Goal: Information Seeking & Learning: Learn about a topic

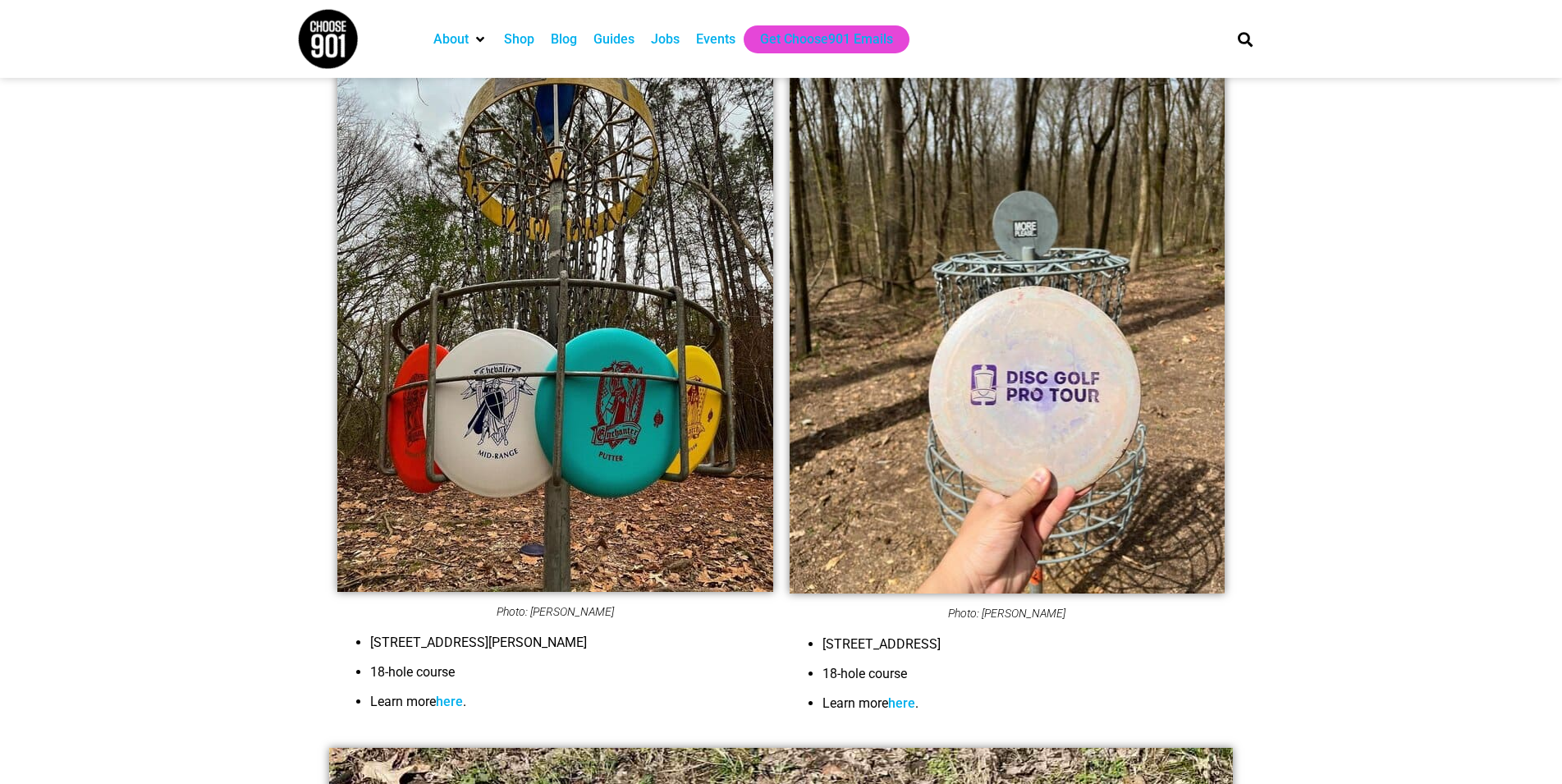
scroll to position [1423, 0]
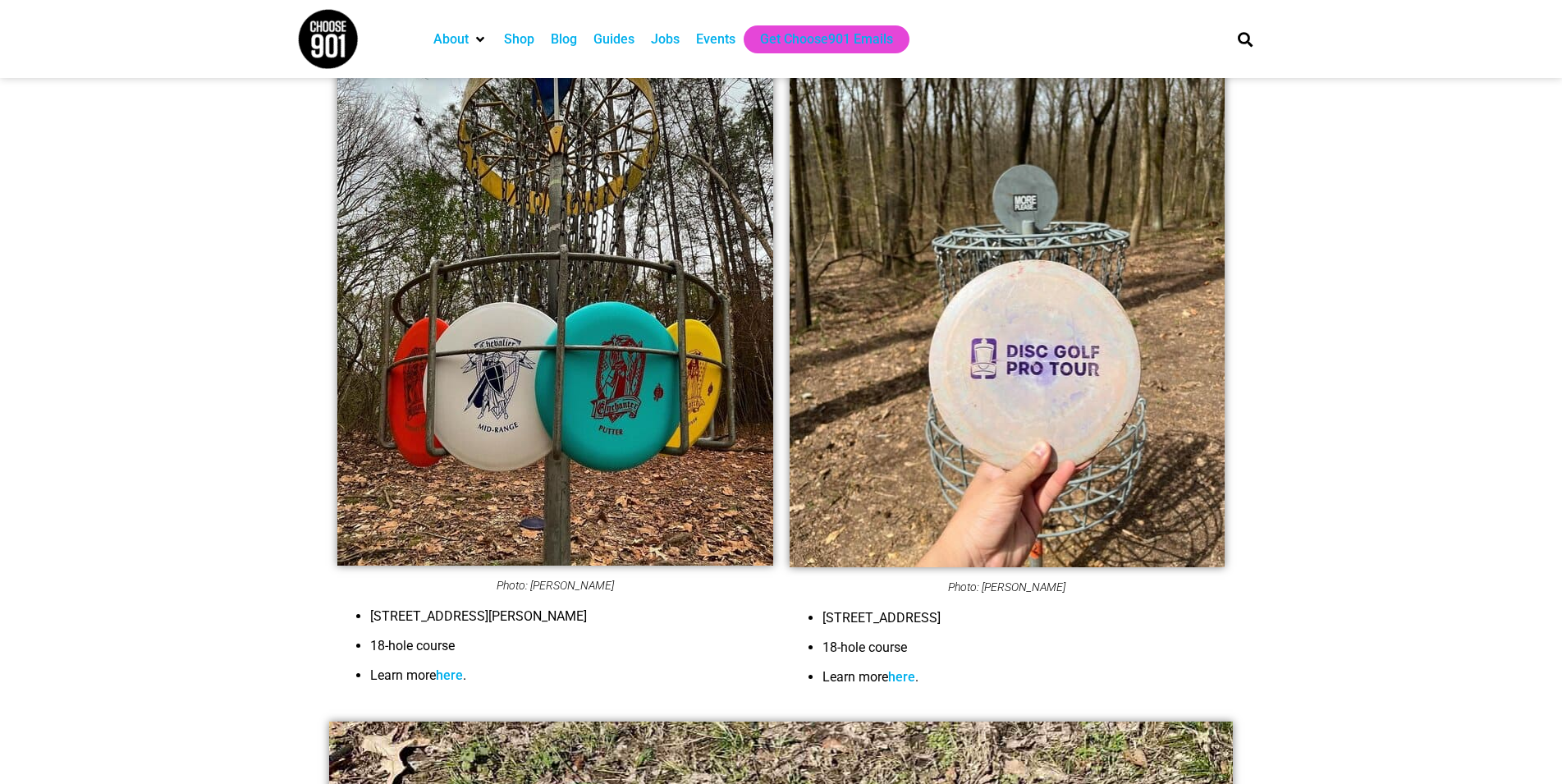
click at [932, 228] on img at bounding box center [1008, 294] width 436 height 545
click at [912, 680] on link "here" at bounding box center [902, 676] width 27 height 15
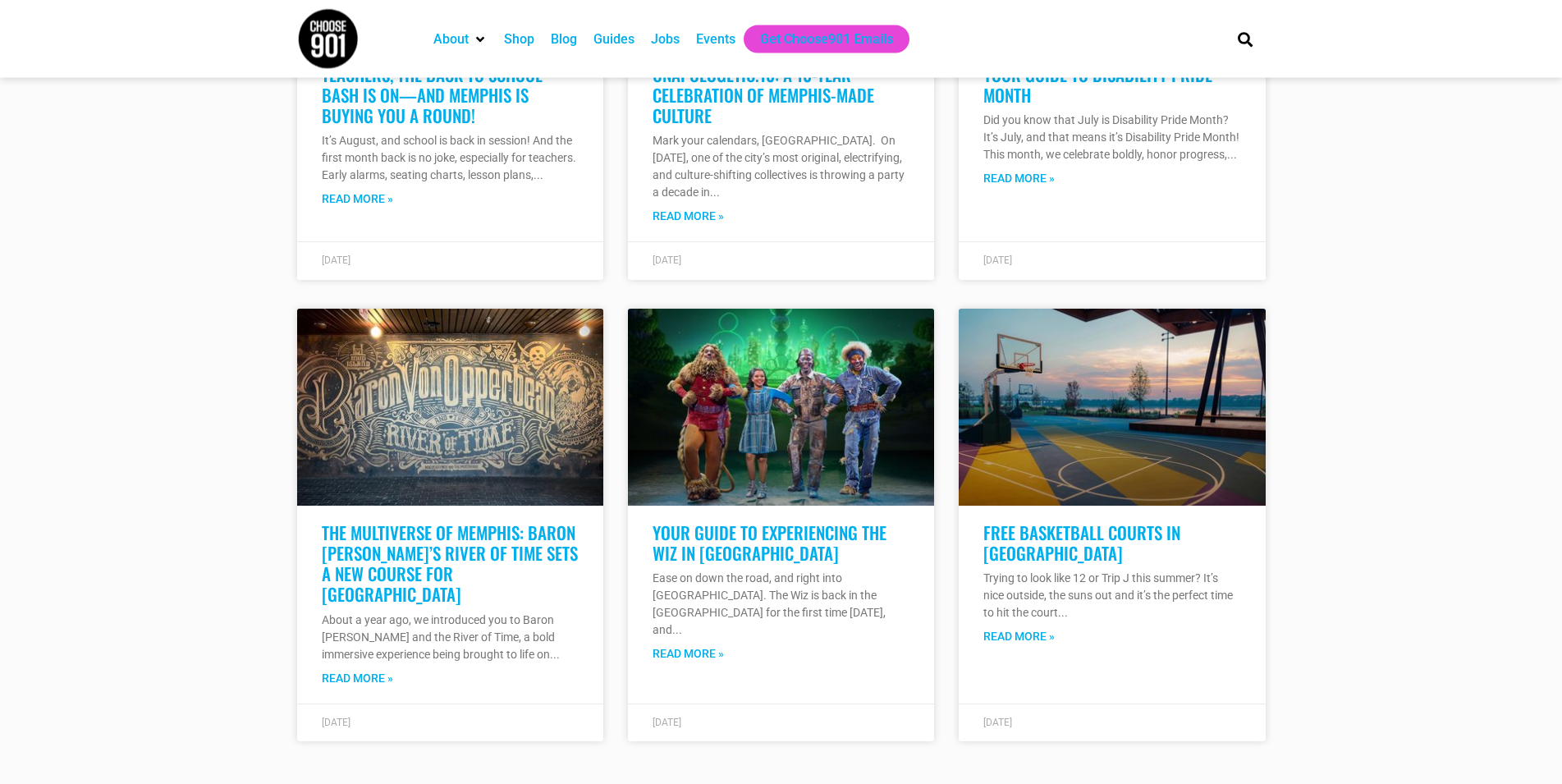
scroll to position [4687, 0]
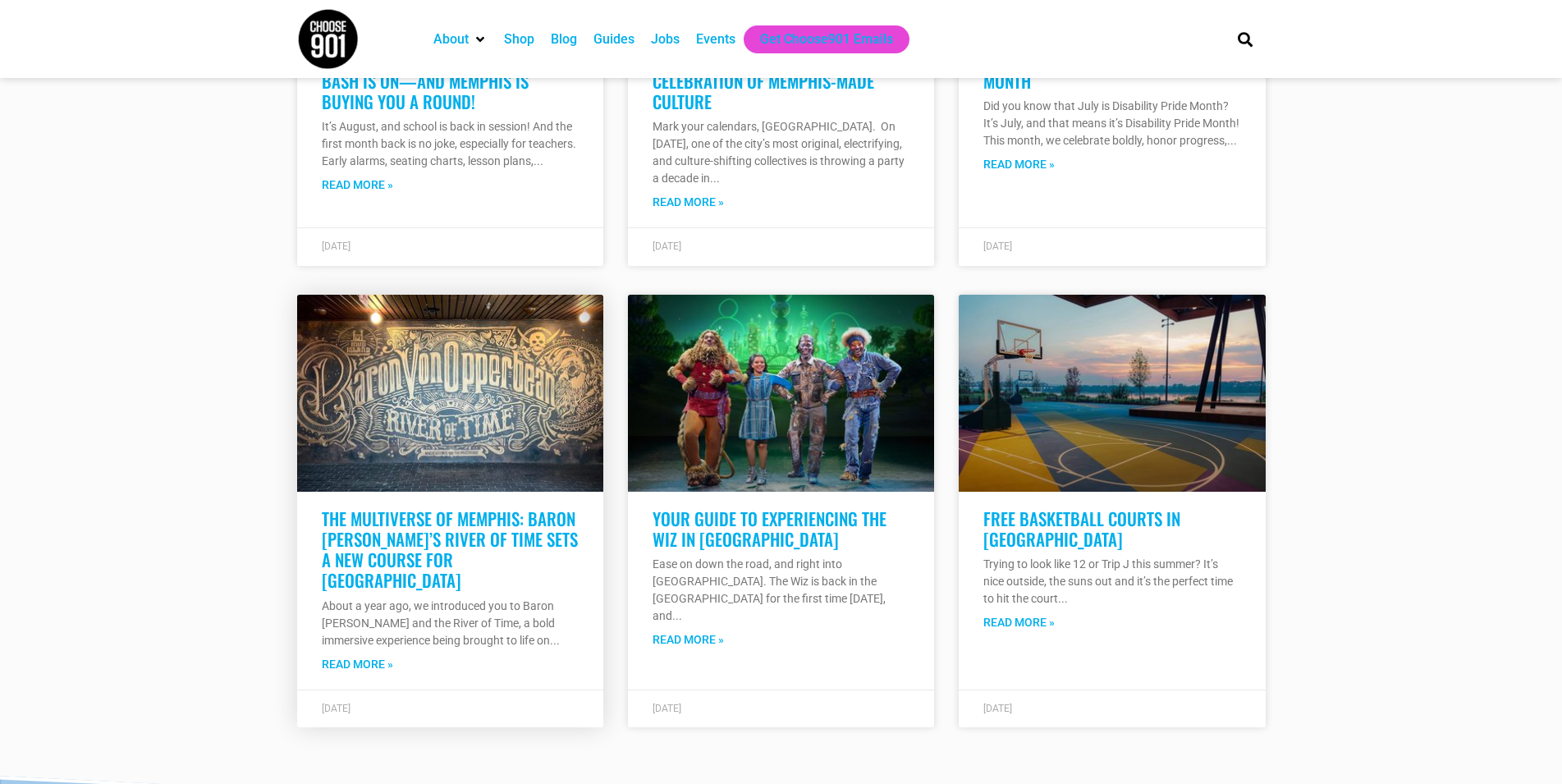
click at [431, 574] on link "The Multiverse of Memphis: Baron [PERSON_NAME]’s River of Time Sets a New Cours…" at bounding box center [449, 549] width 256 height 88
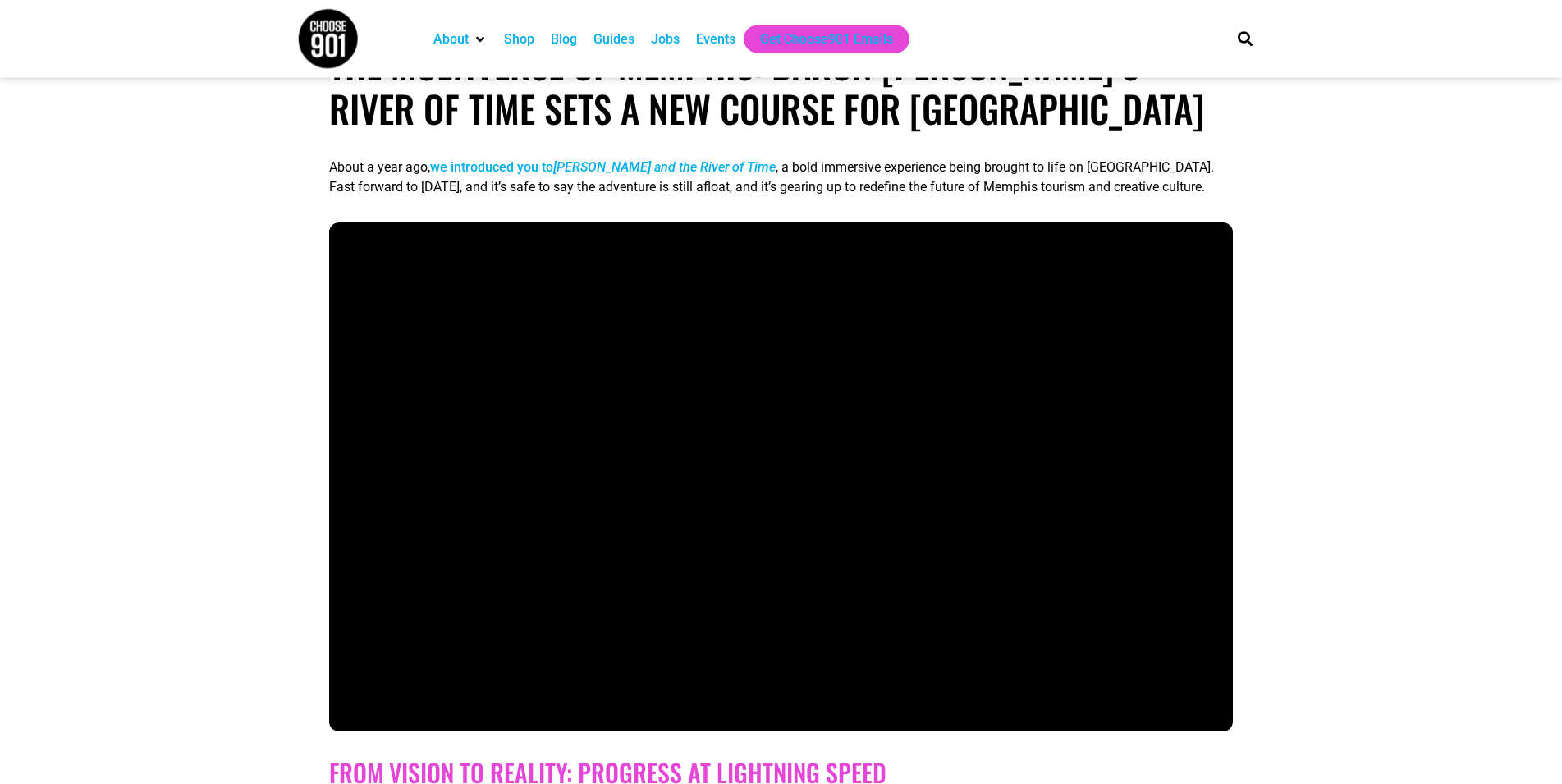
scroll to position [419, 0]
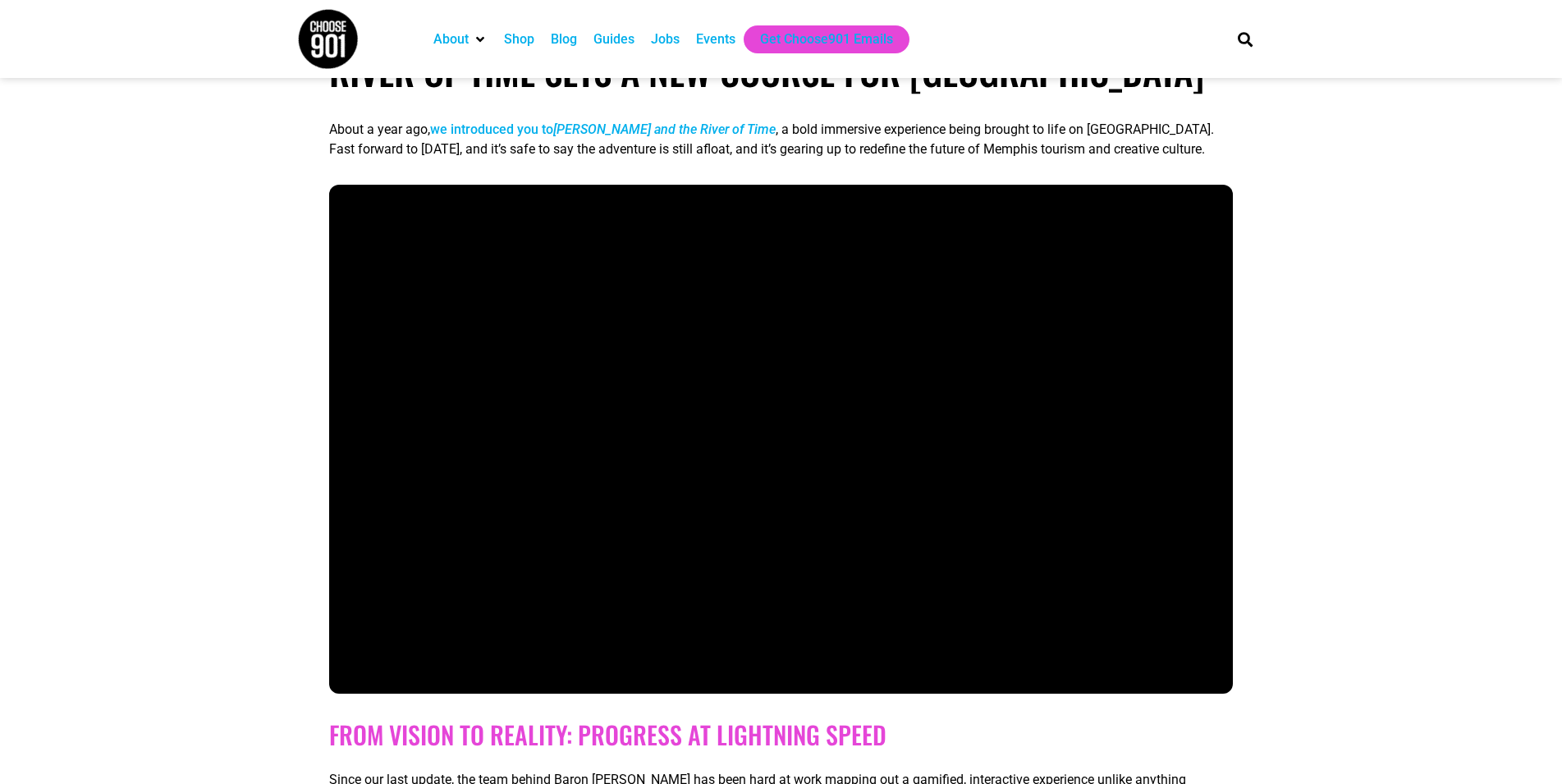
click at [330, 35] on img at bounding box center [327, 39] width 62 height 62
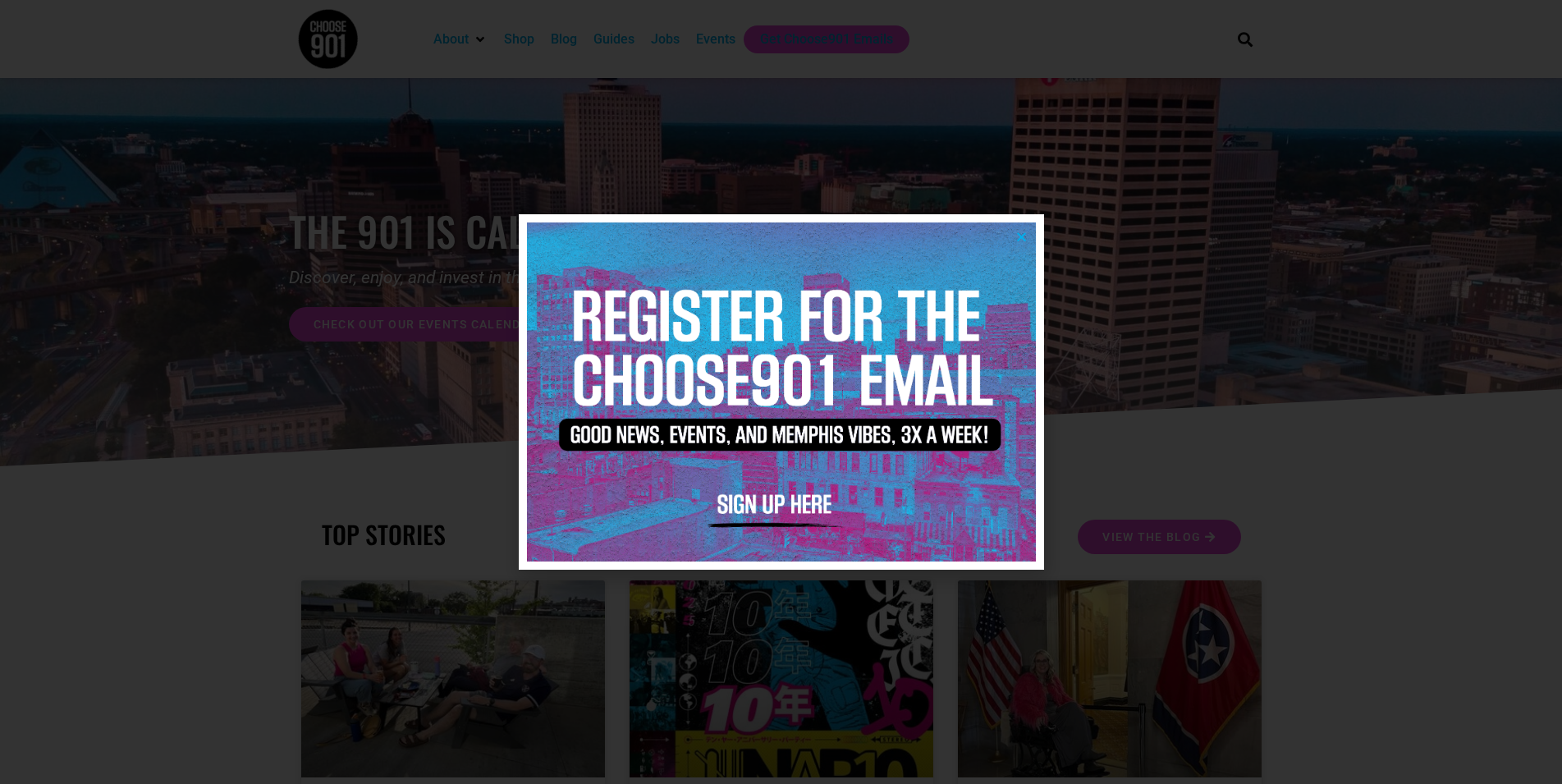
click at [1264, 219] on div at bounding box center [781, 392] width 1562 height 784
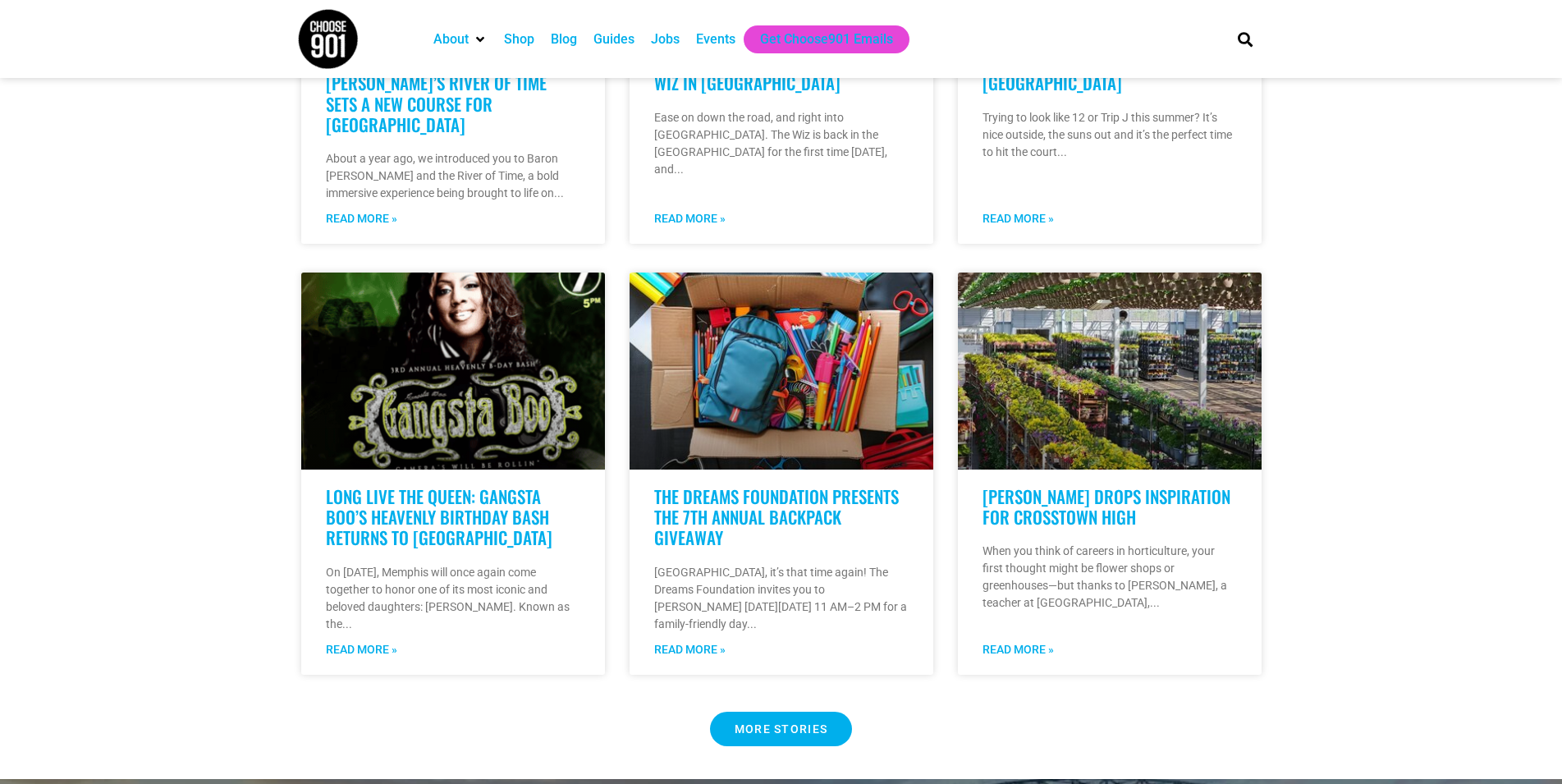
scroll to position [1423, 0]
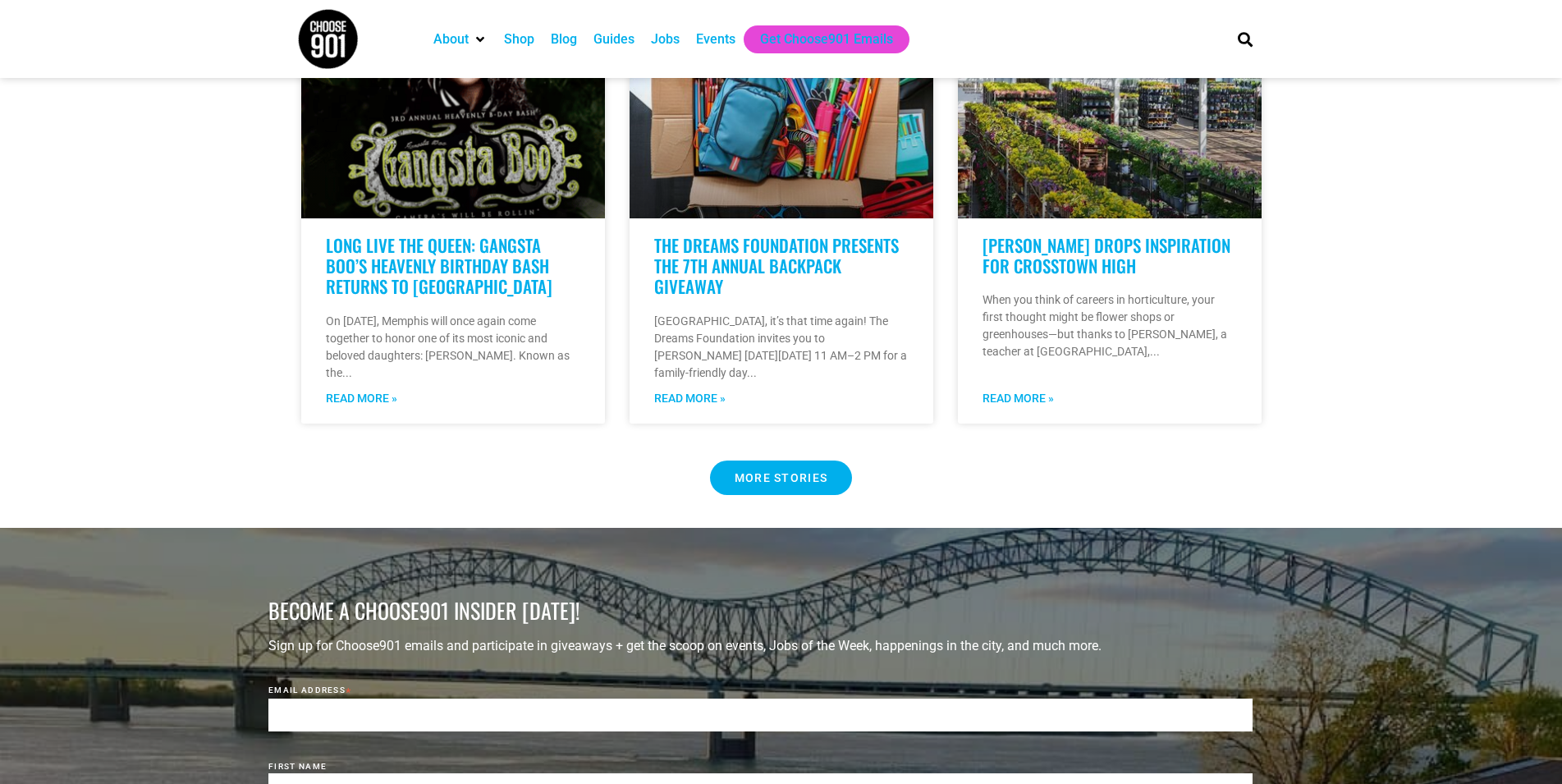
click at [810, 484] on span "MORE STORIES" at bounding box center [781, 478] width 94 height 11
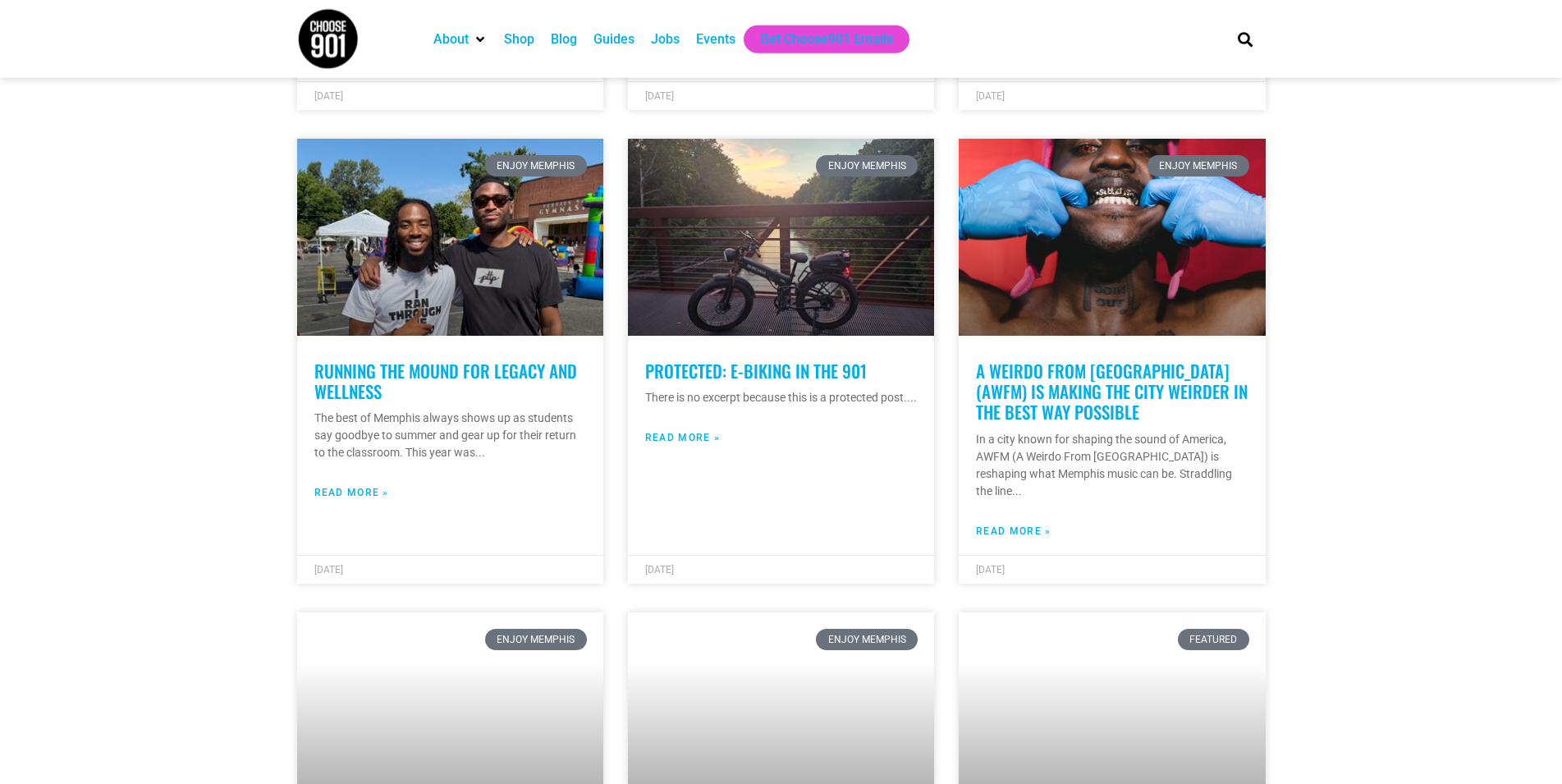
scroll to position [836, 0]
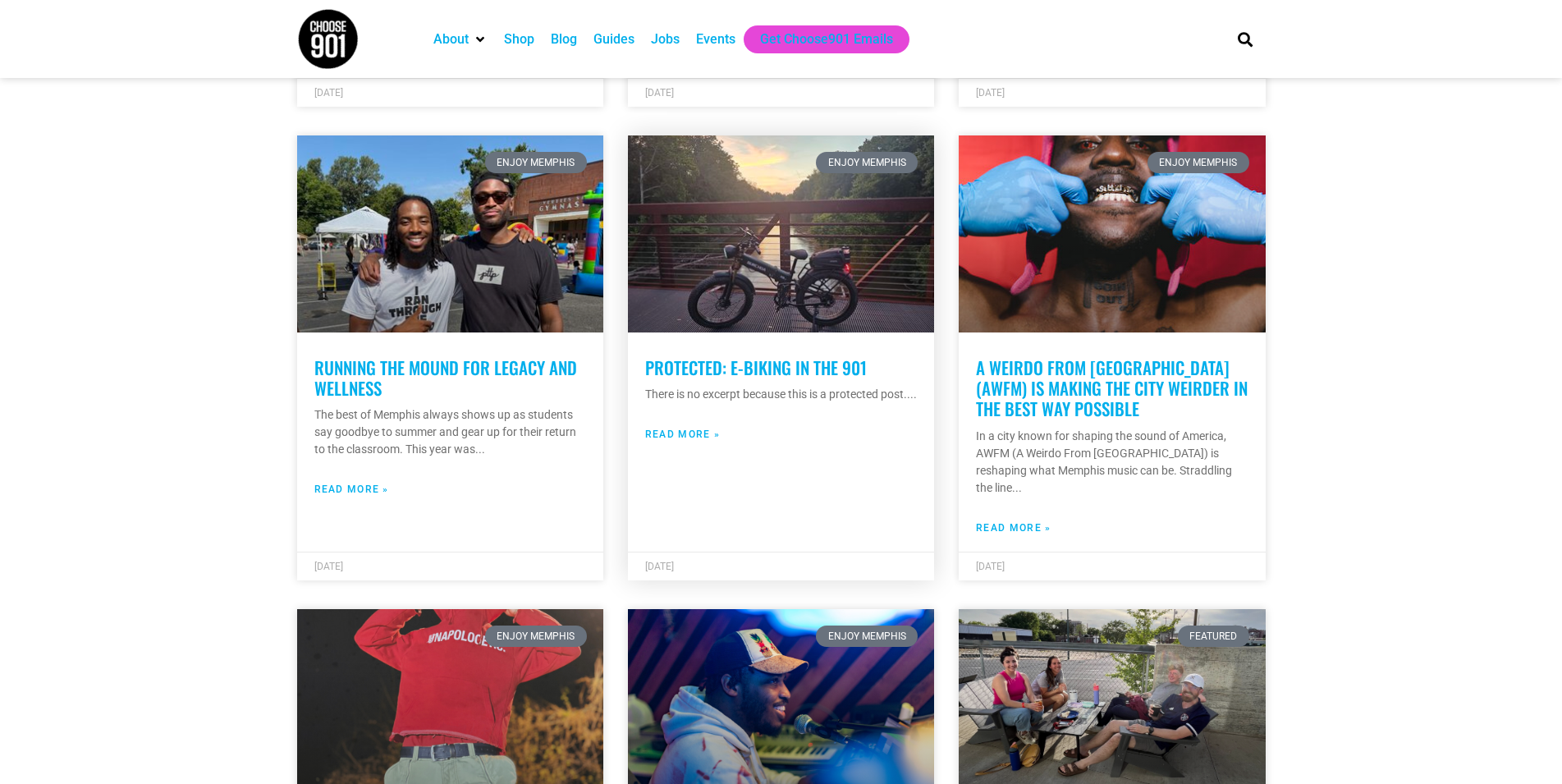
click at [778, 371] on link "Protected: E-biking in the 901" at bounding box center [756, 367] width 221 height 26
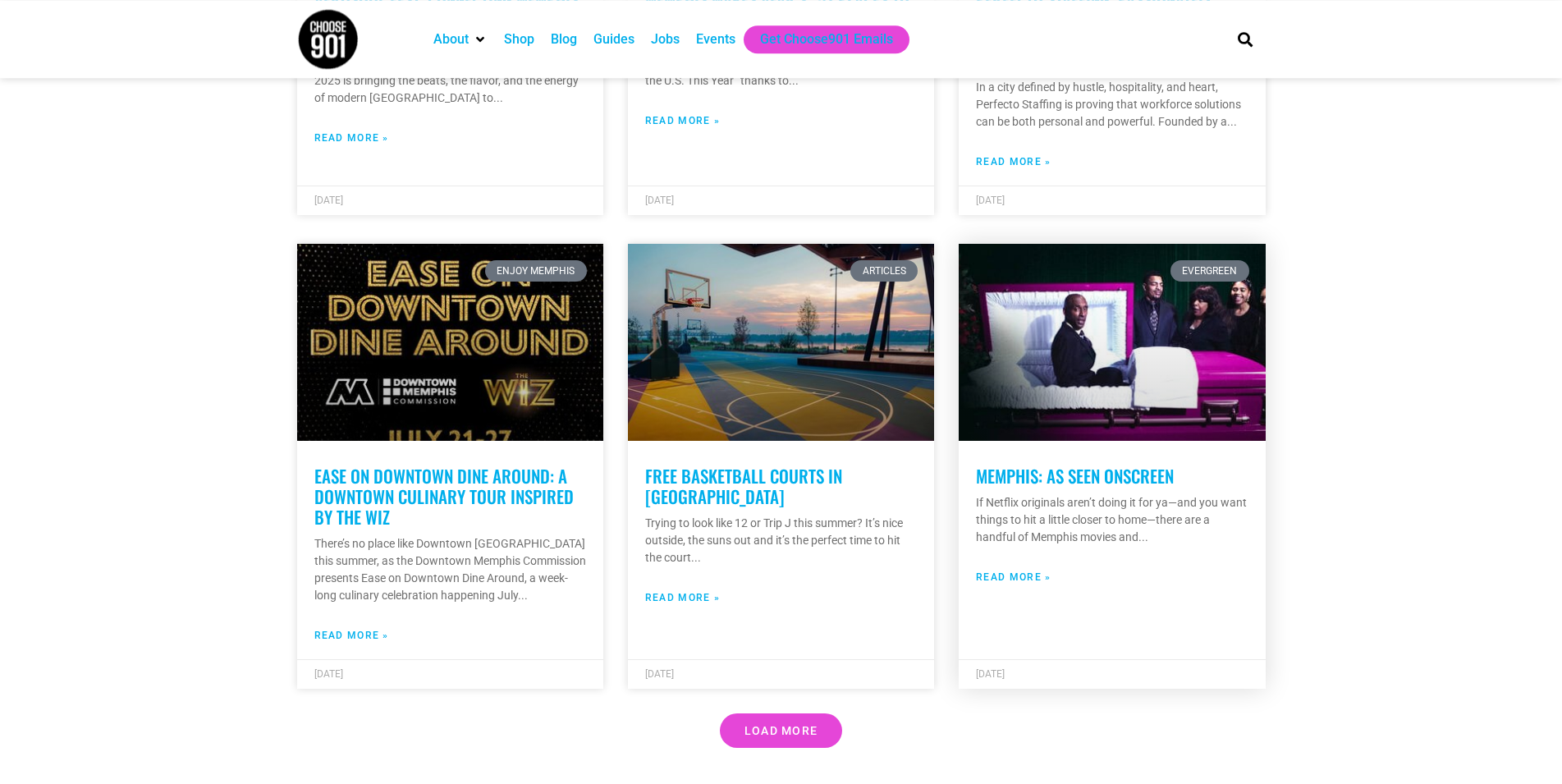
scroll to position [4588, 0]
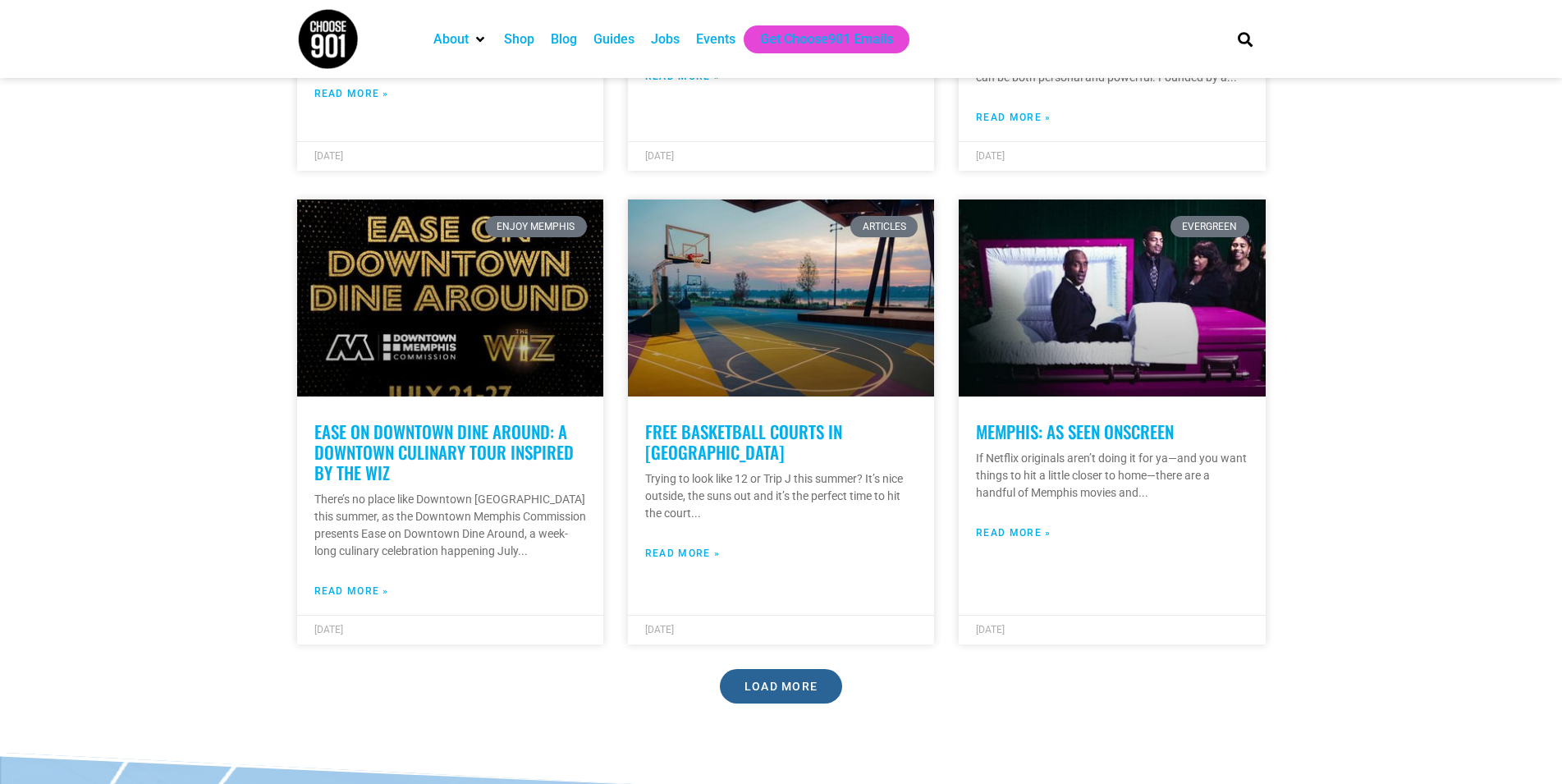
click at [749, 680] on span "Load More" at bounding box center [781, 686] width 73 height 11
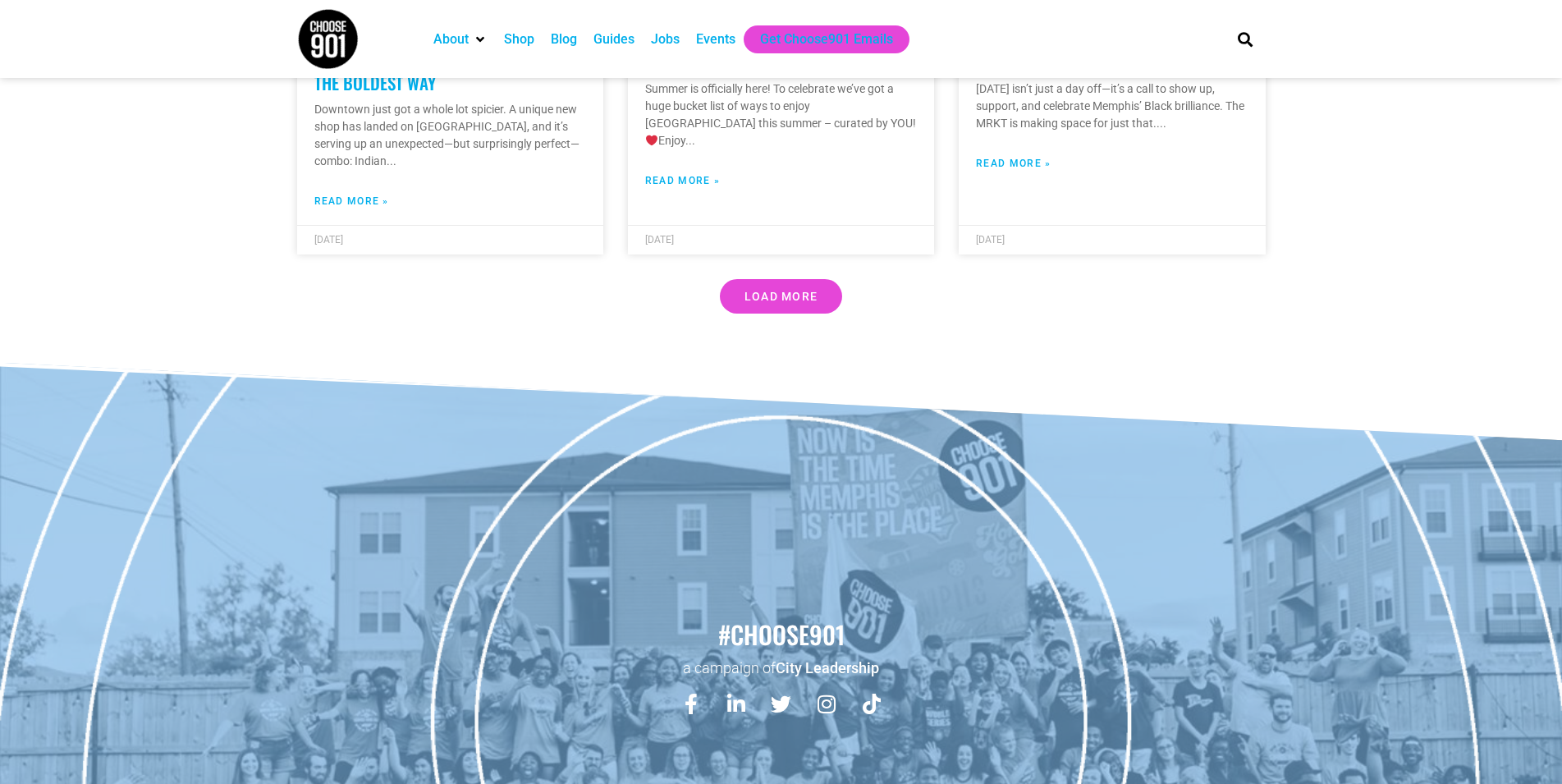
scroll to position [9521, 0]
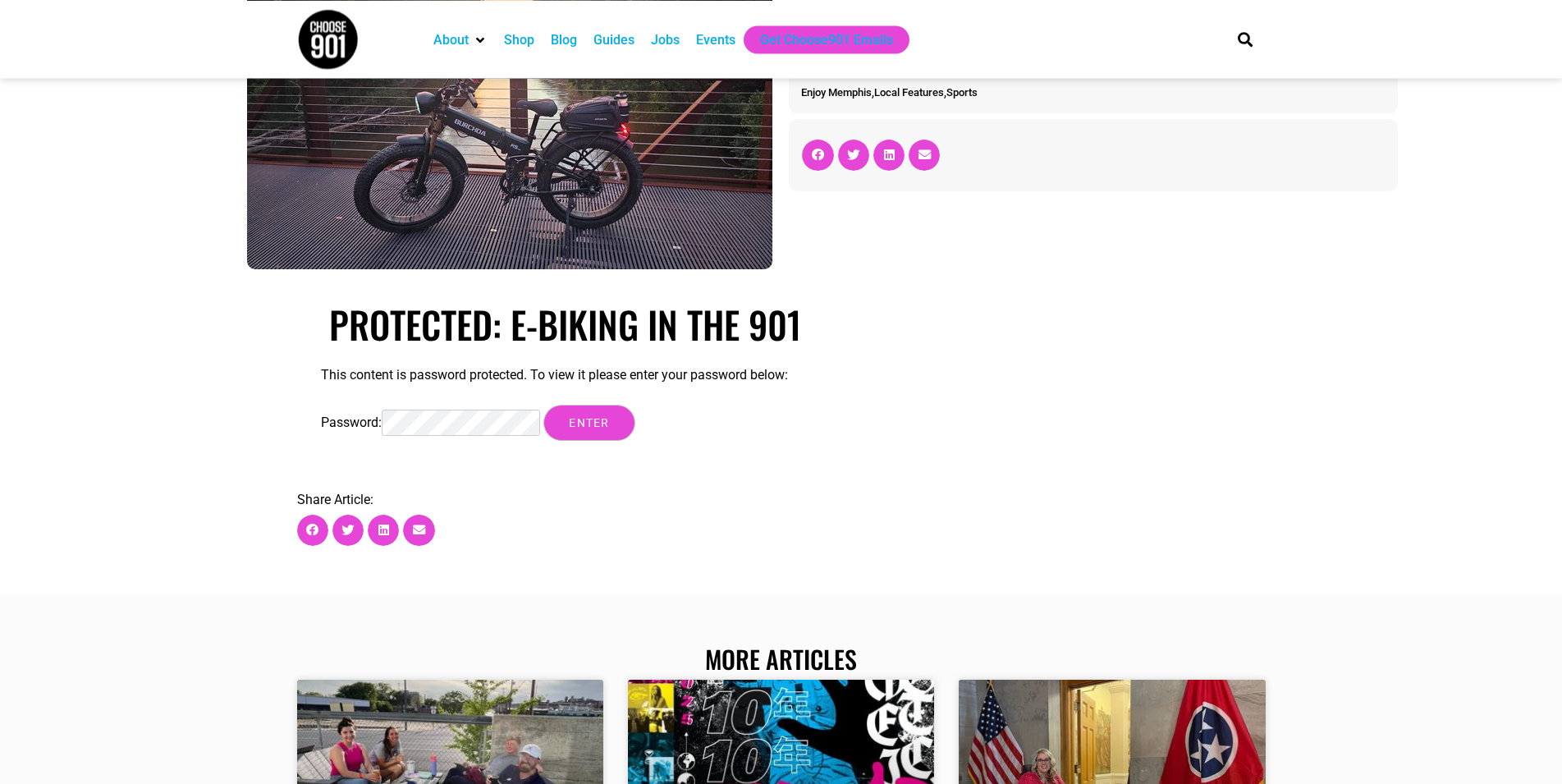
scroll to position [335, 0]
